Goal: Information Seeking & Learning: Find specific page/section

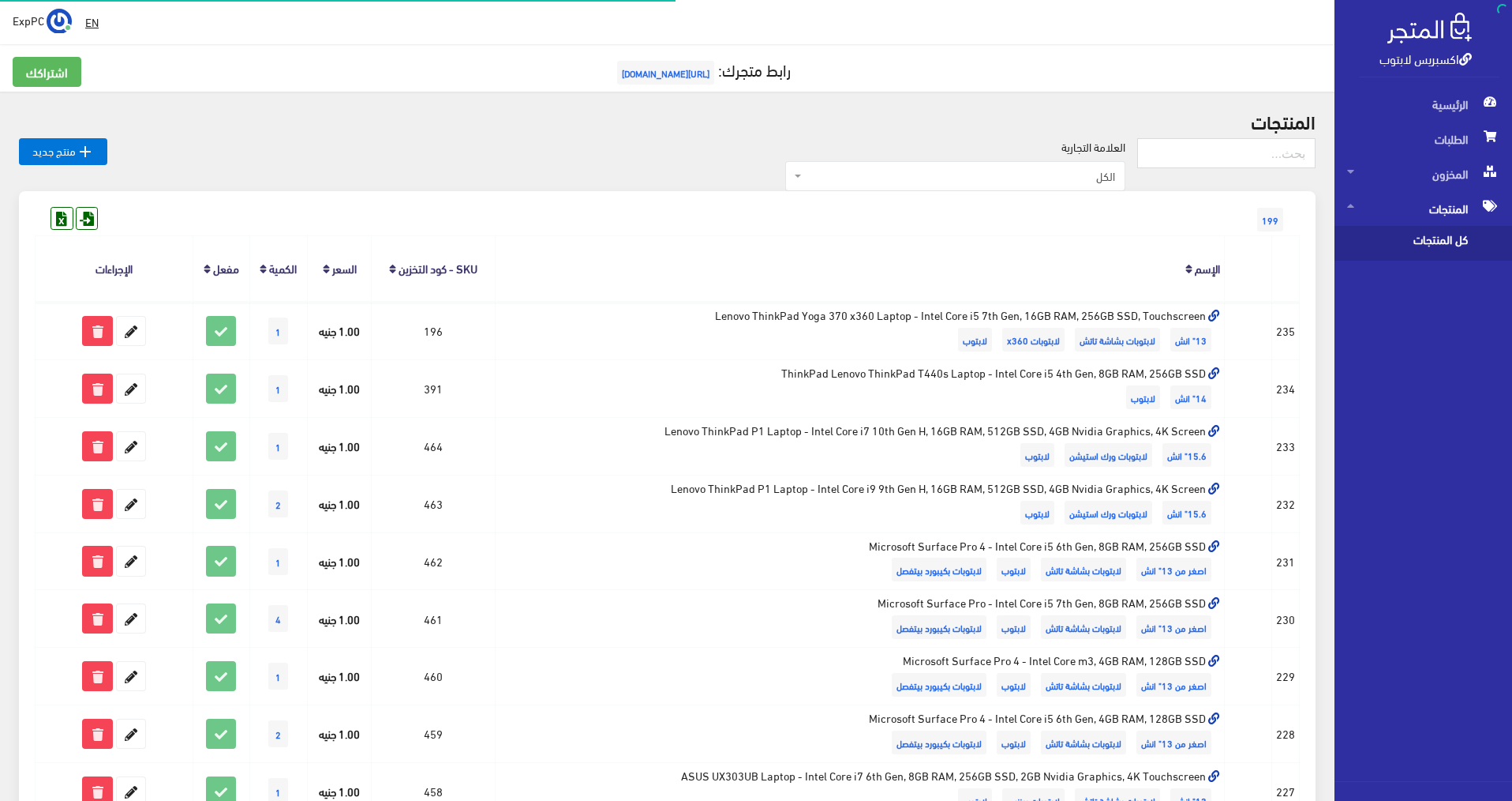
click at [1236, 159] on input "text" at bounding box center [1226, 153] width 178 height 30
type input "17\"
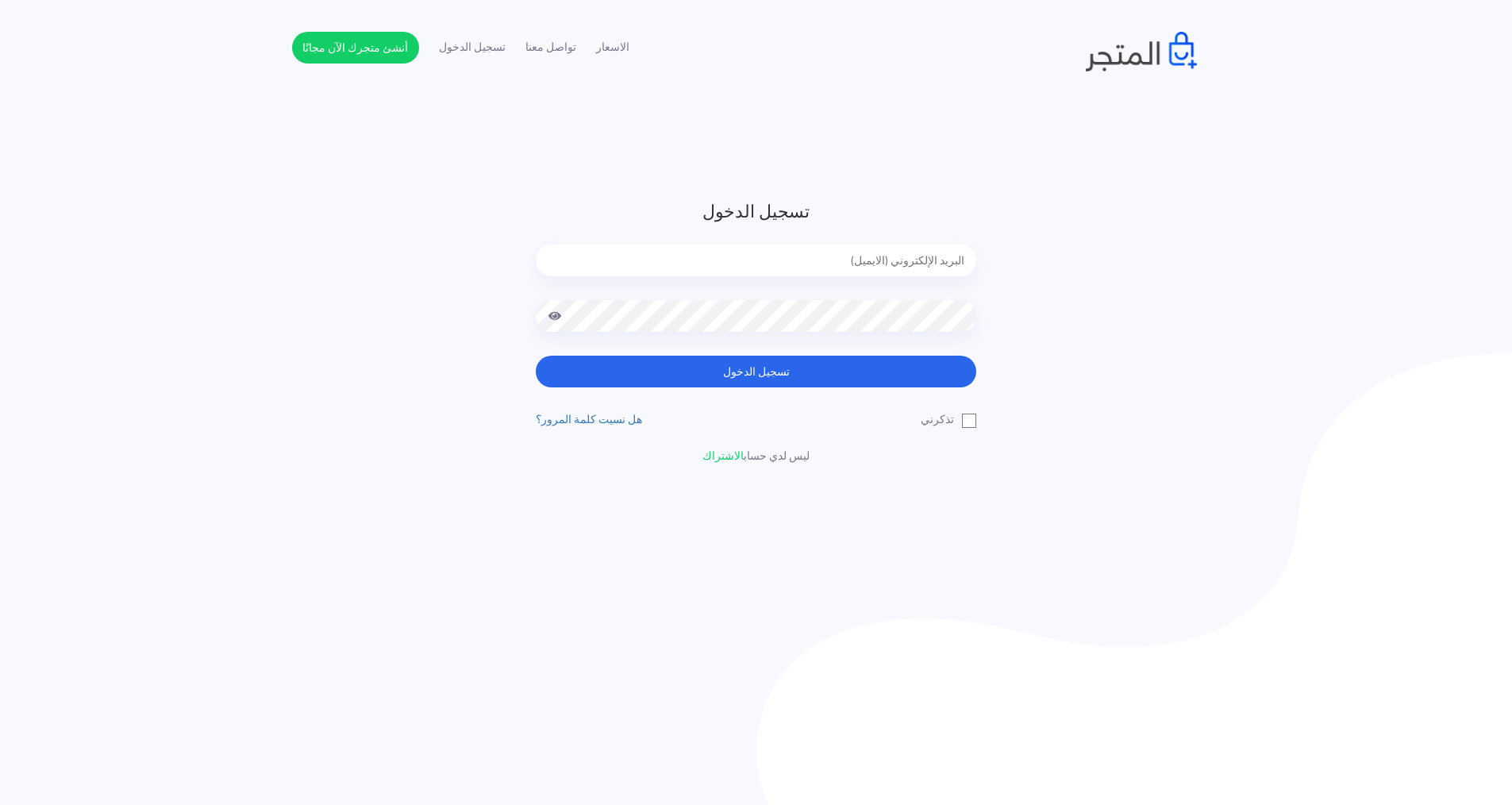
type input "[EMAIL_ADDRESS][DOMAIN_NAME]"
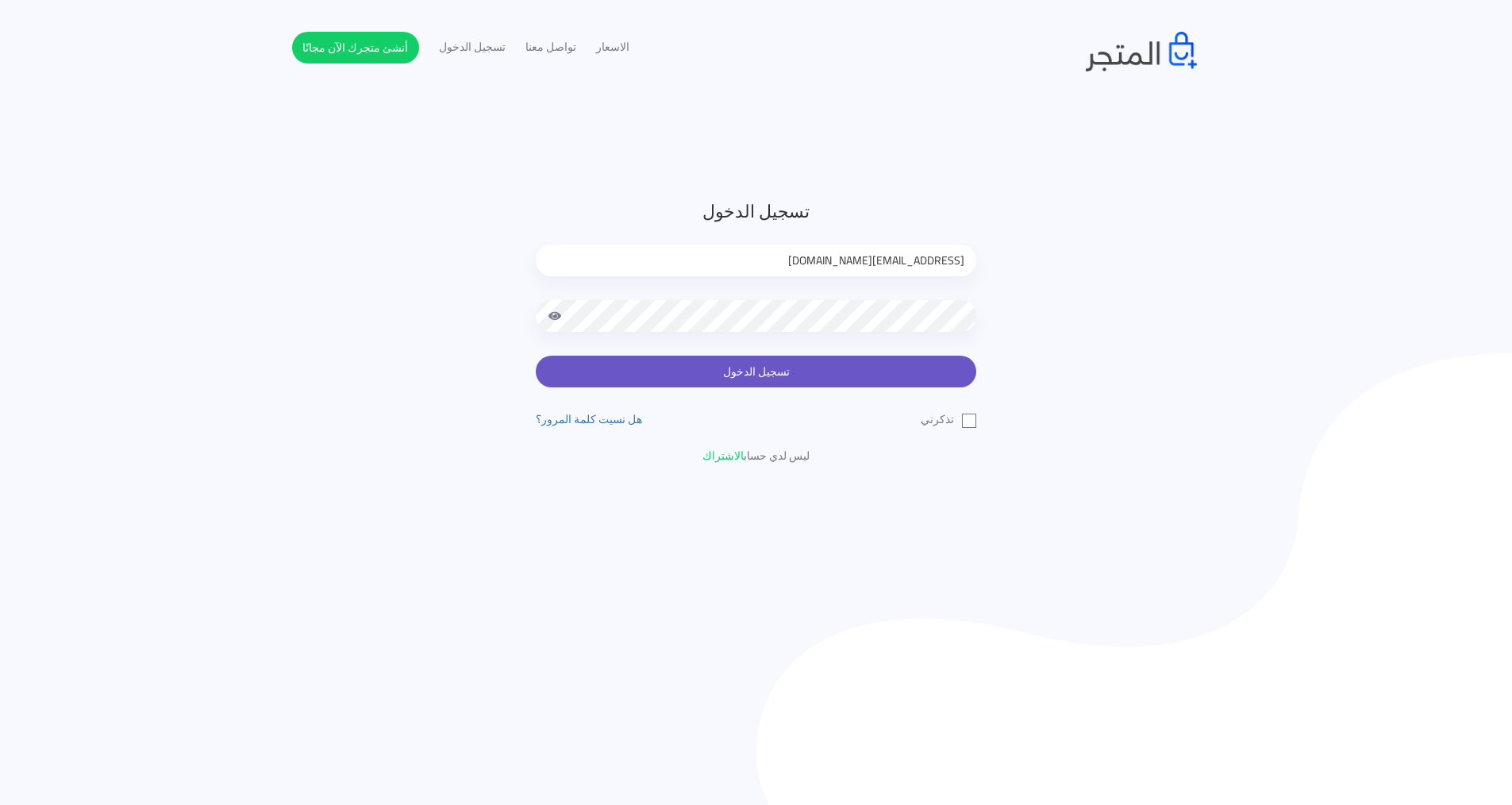
click at [762, 377] on button "تسجيل الدخول" at bounding box center [756, 371] width 440 height 32
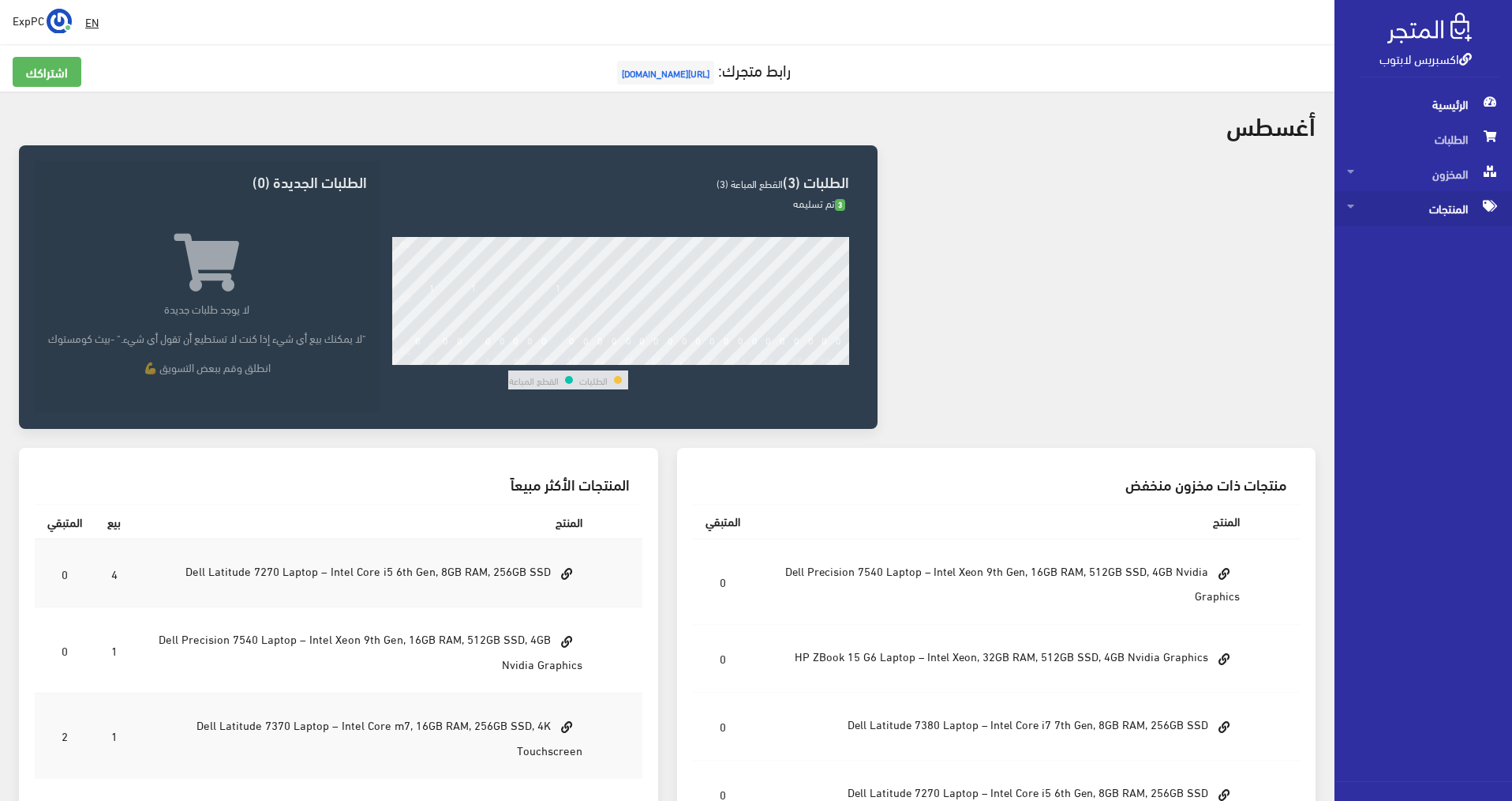
click at [1456, 210] on span "المنتجات" at bounding box center [1423, 208] width 152 height 35
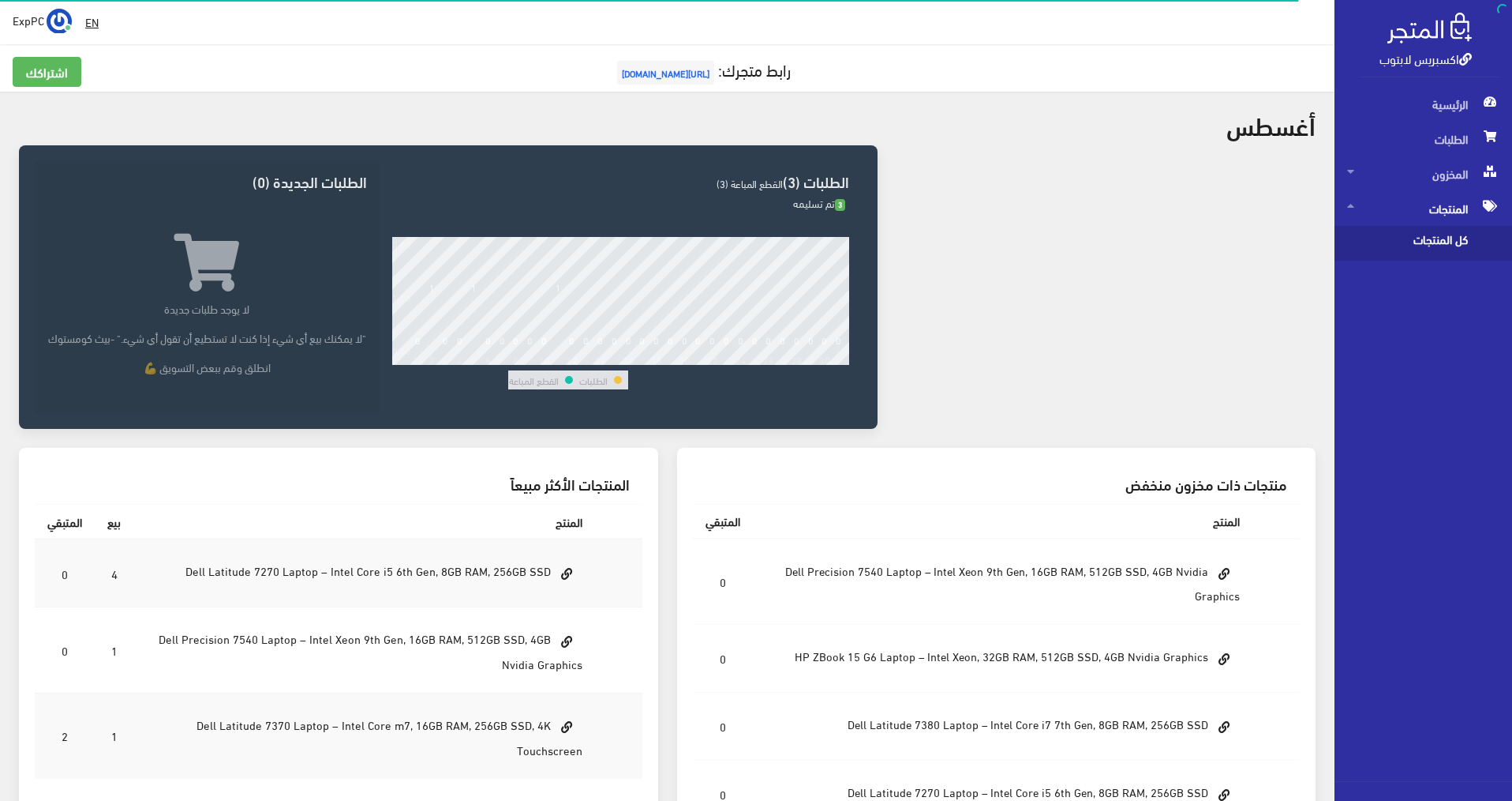
click at [1452, 246] on span "كل المنتجات" at bounding box center [1407, 243] width 120 height 35
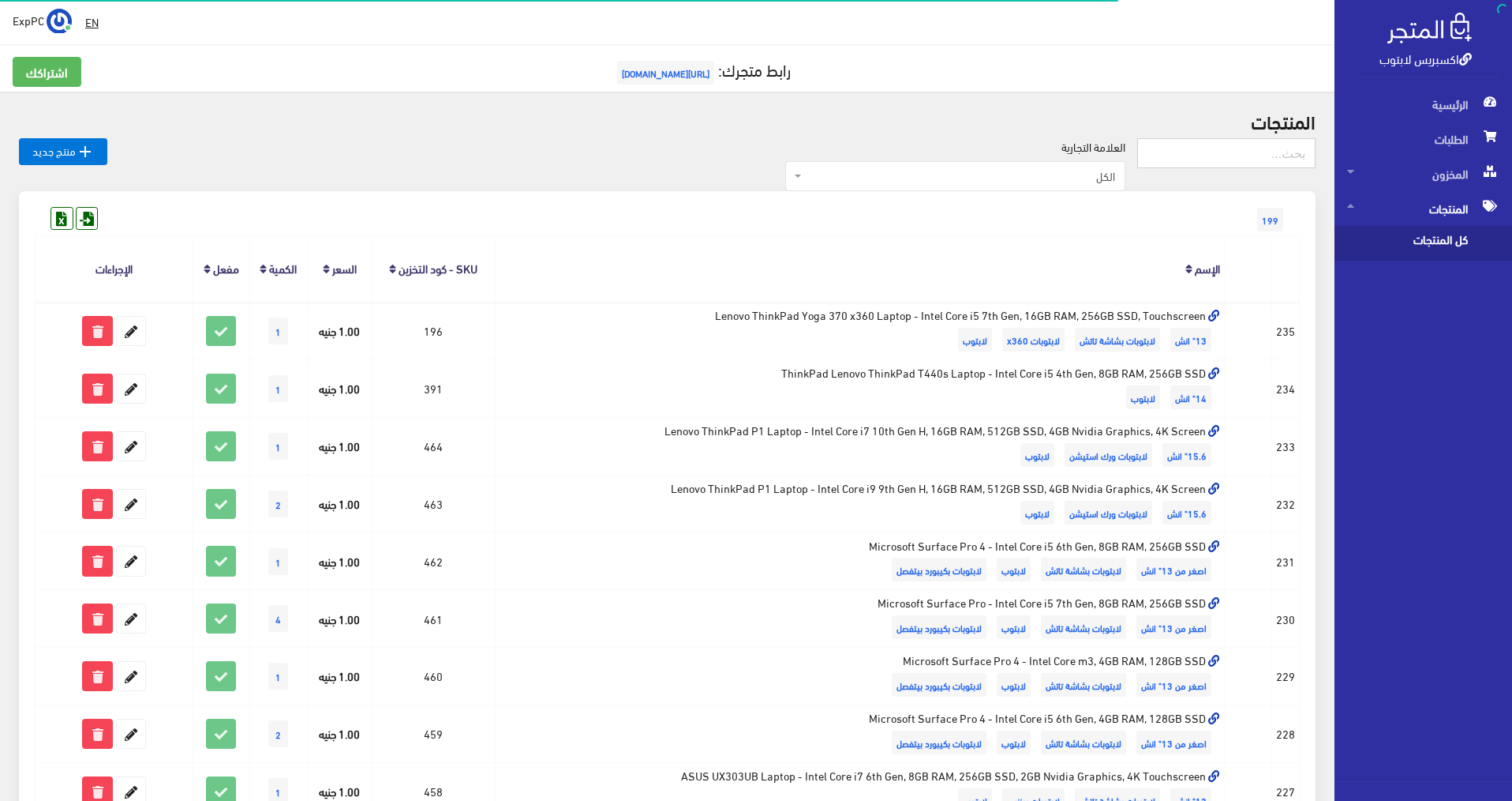
click at [1233, 154] on input "text" at bounding box center [1226, 153] width 178 height 30
type input "17"
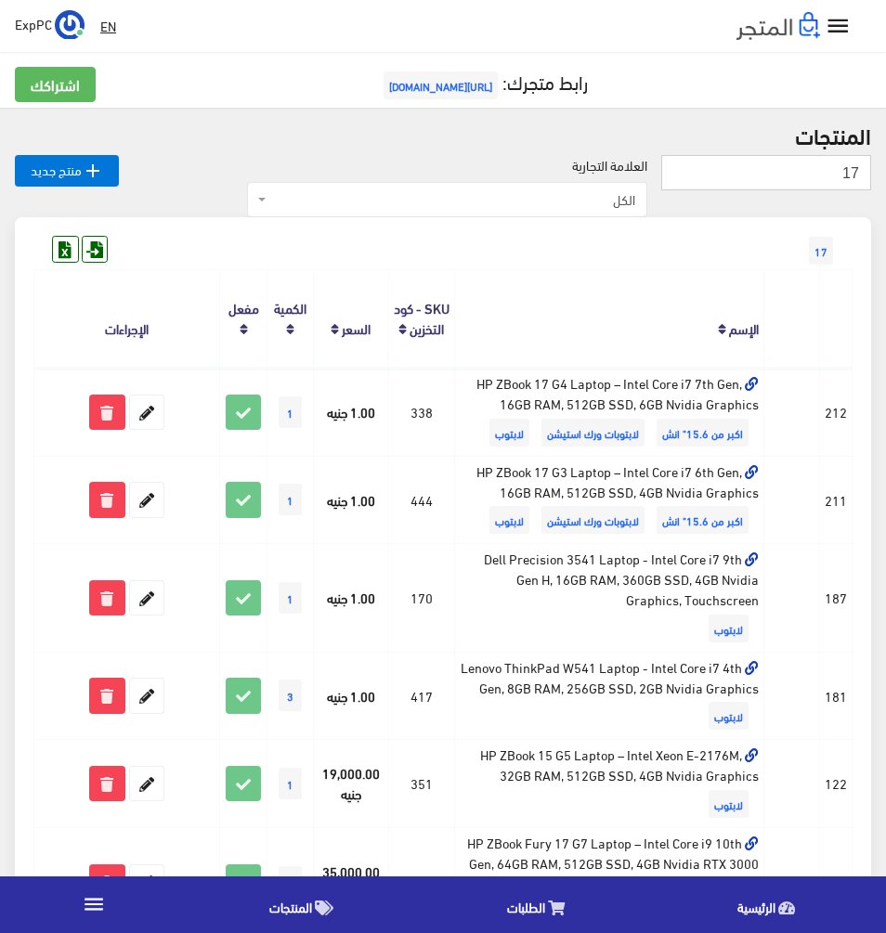
click at [835, 183] on input "17" at bounding box center [766, 172] width 210 height 35
type input "ل6"
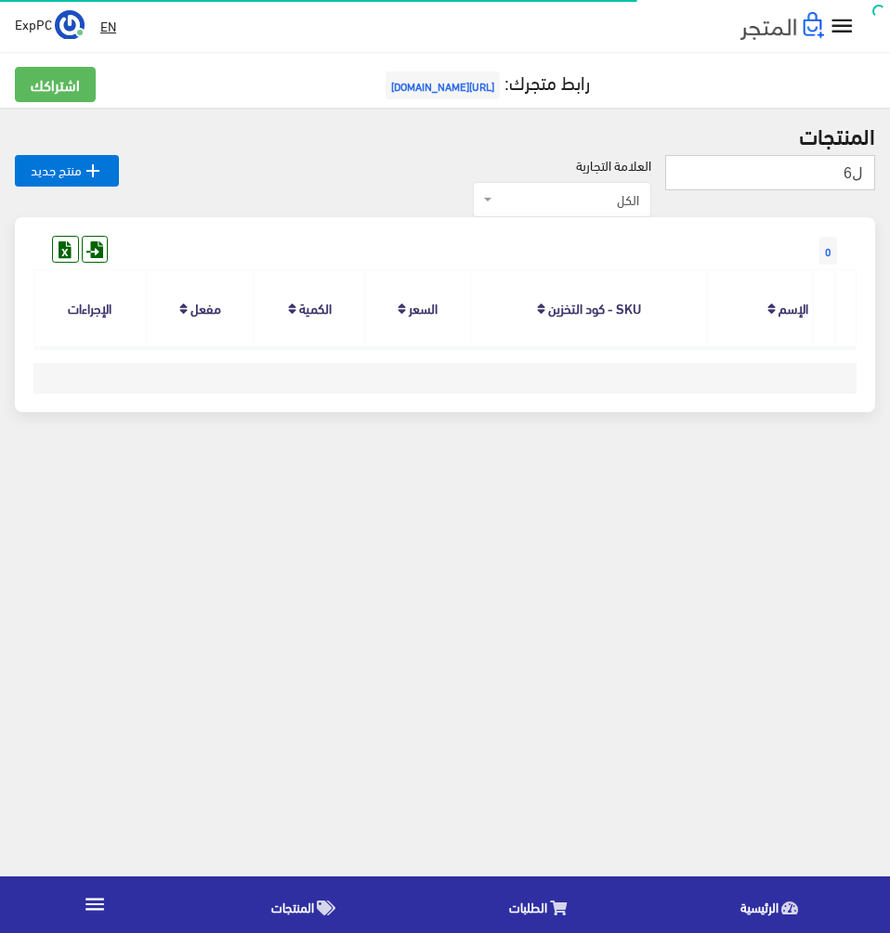
drag, startPoint x: 818, startPoint y: 170, endPoint x: 931, endPoint y: 187, distance: 113.6
click at [889, 187] on html "اكسبريس لابتوب الرئيسية الطلبات " at bounding box center [445, 466] width 890 height 933
type input "G6"
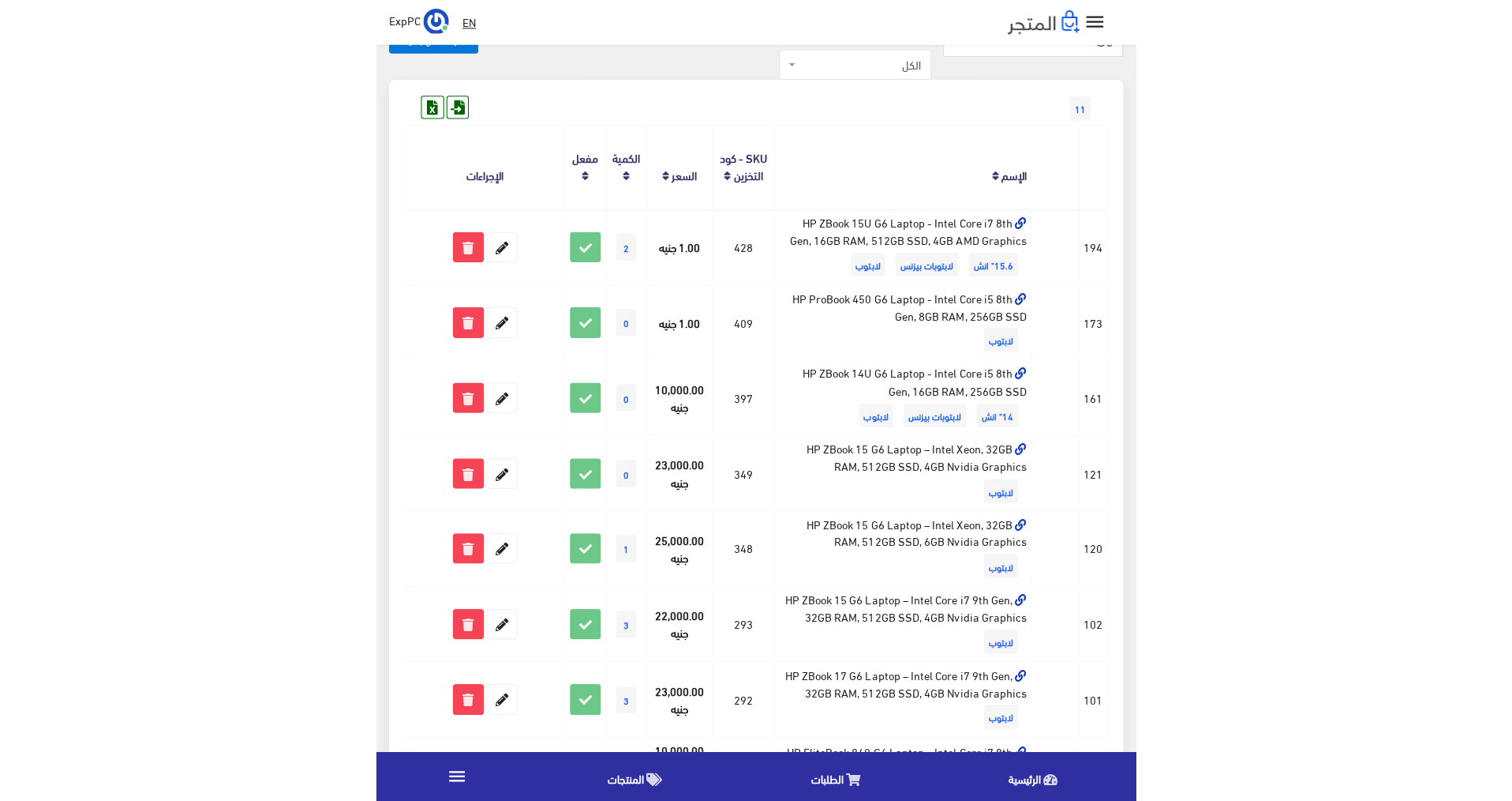
scroll to position [97, 0]
